Goal: Information Seeking & Learning: Understand process/instructions

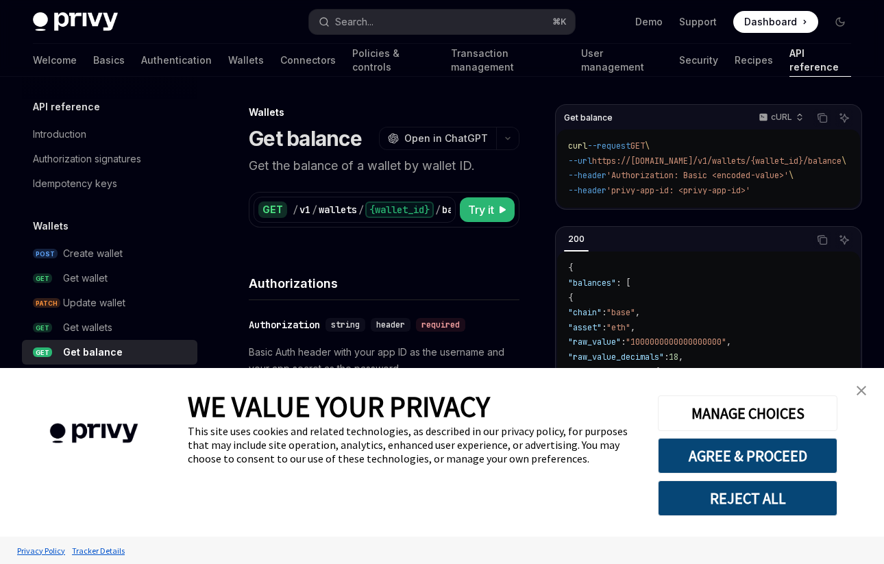
type textarea "*"
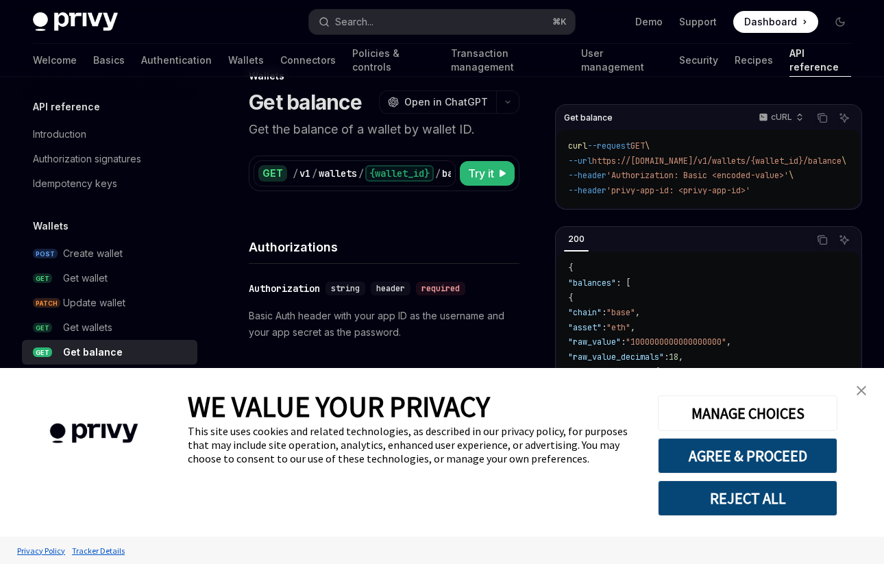
scroll to position [56, 0]
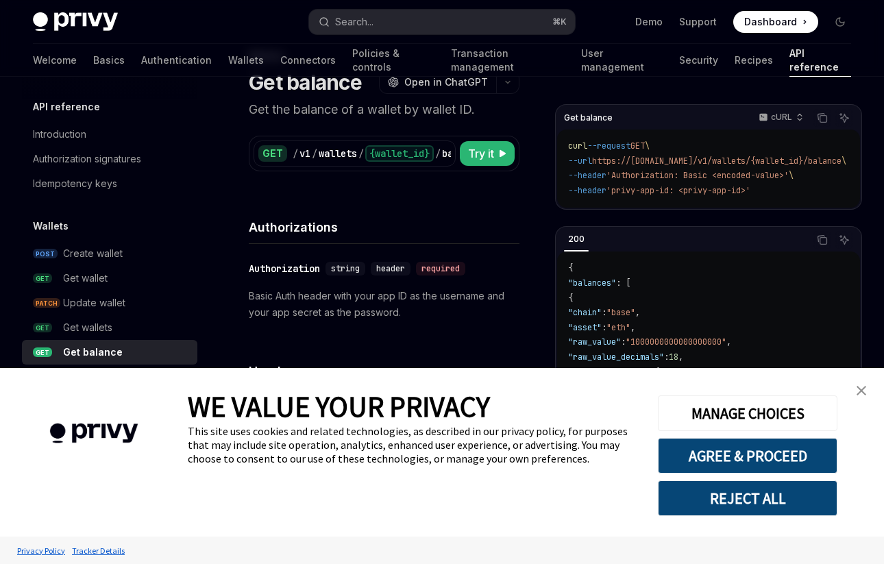
click at [861, 389] on img "close banner" at bounding box center [862, 391] width 10 height 10
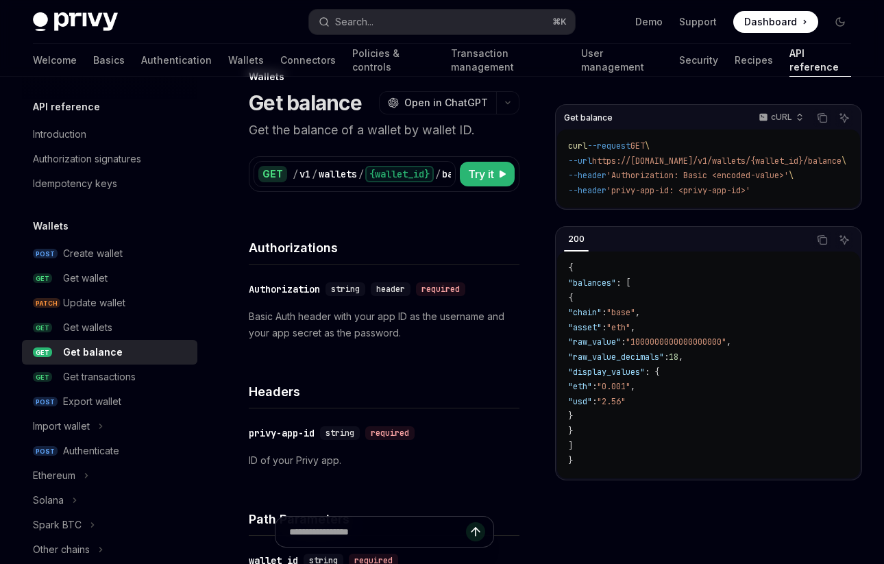
scroll to position [34, 0]
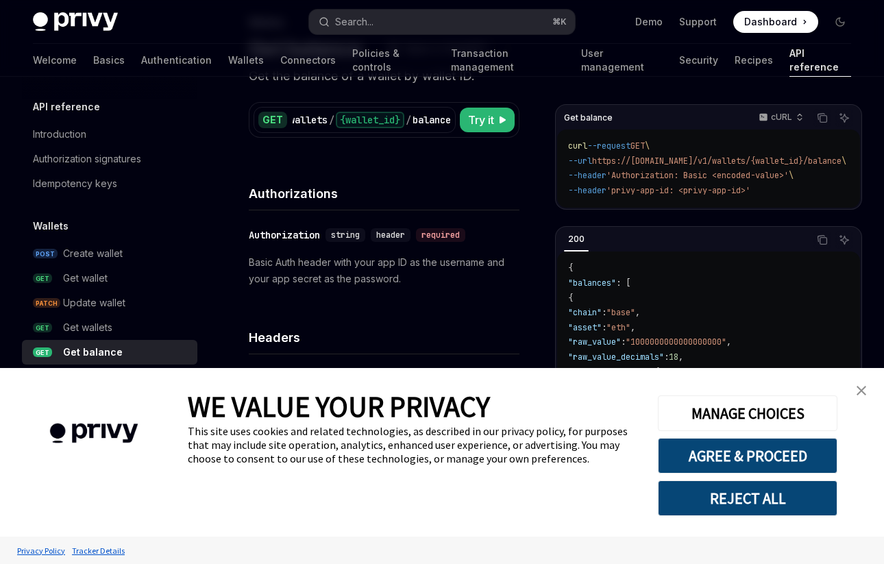
scroll to position [91, 0]
click at [872, 391] on link "close banner" at bounding box center [861, 390] width 27 height 27
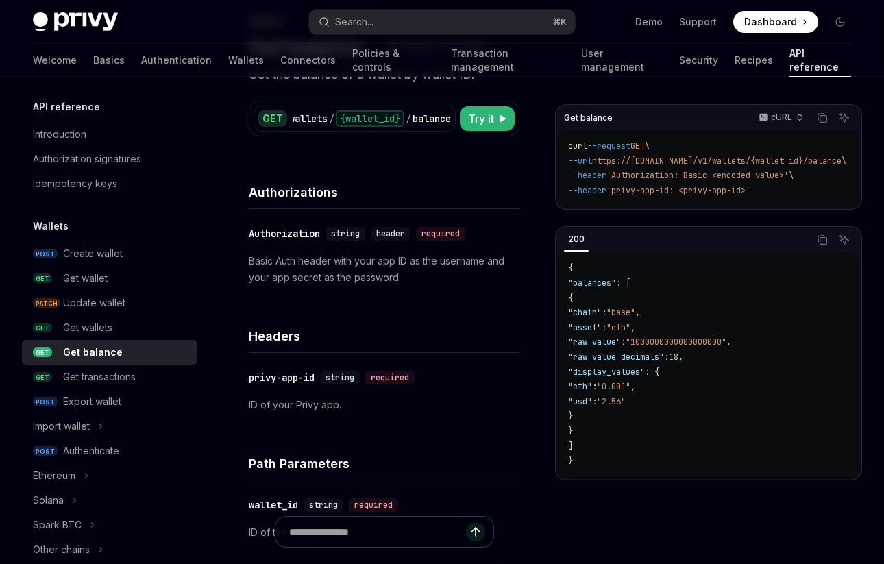
drag, startPoint x: 580, startPoint y: 289, endPoint x: 701, endPoint y: 459, distance: 209.4
click at [701, 459] on code "{ "balances" : [ { "chain" : "base" , "asset" : "eth" , "raw_value" : "10000000…" at bounding box center [708, 364] width 281 height 207
click at [678, 409] on code "{ "balances" : [ { "chain" : "base" , "asset" : "eth" , "raw_value" : "10000000…" at bounding box center [708, 364] width 281 height 207
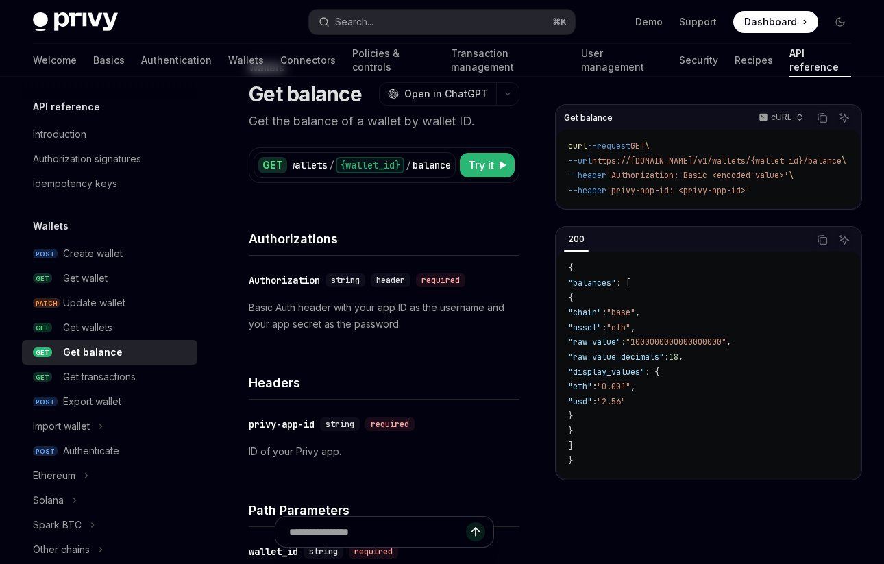
scroll to position [0, 0]
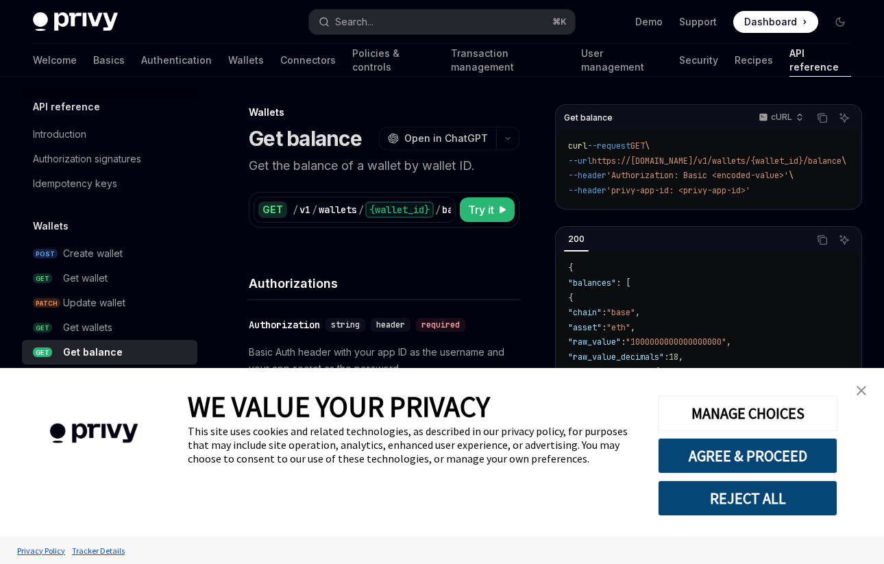
click at [866, 385] on link "close banner" at bounding box center [861, 390] width 27 height 27
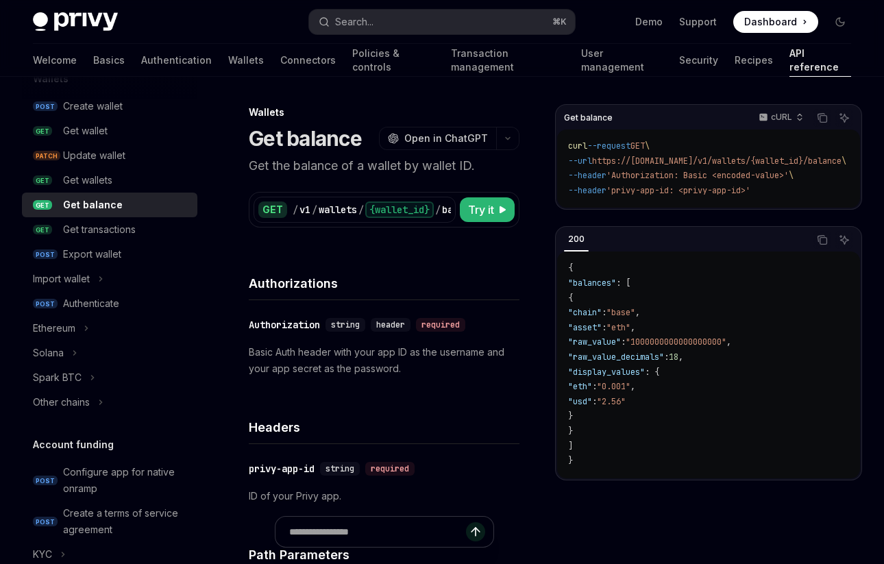
scroll to position [359, 0]
